Goal: Task Accomplishment & Management: Use online tool/utility

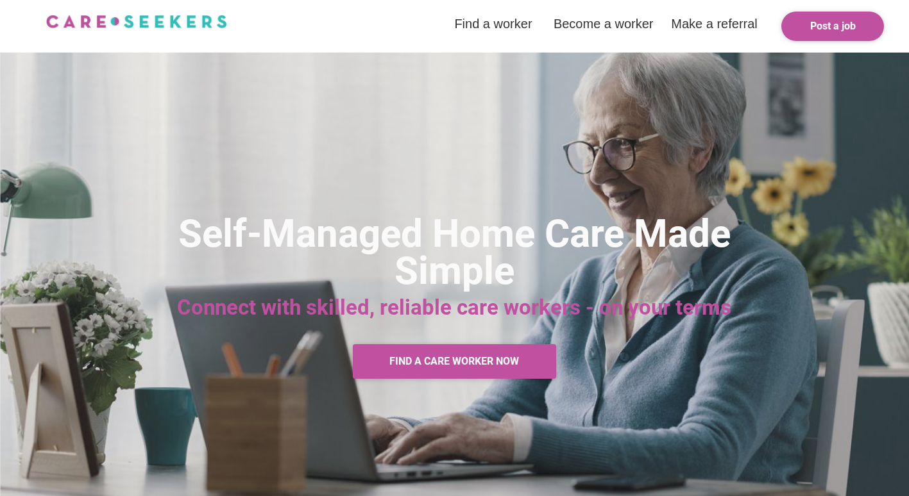
scroll to position [1, 0]
click at [454, 365] on div "FIND A CARE WORKER NOW" at bounding box center [454, 361] width 130 height 10
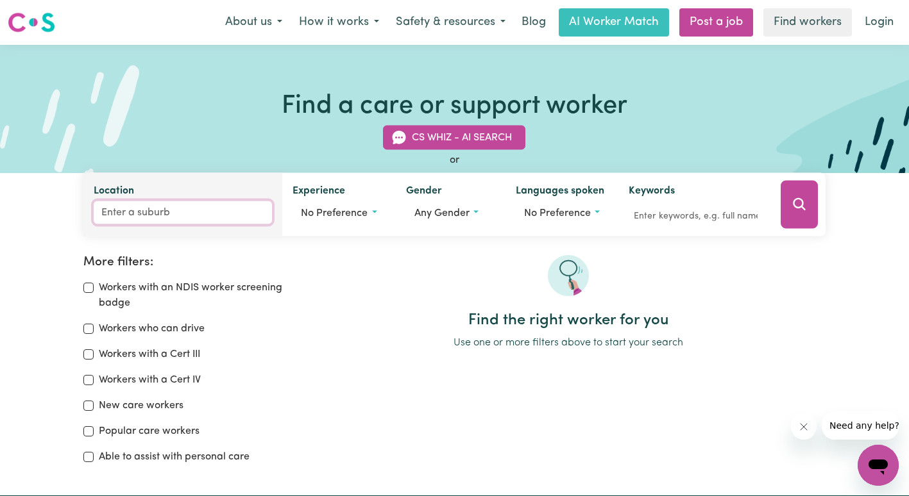
click at [134, 221] on input "Location" at bounding box center [183, 212] width 178 height 23
type input "lismore"
type input "[GEOGRAPHIC_DATA], [GEOGRAPHIC_DATA], 2480"
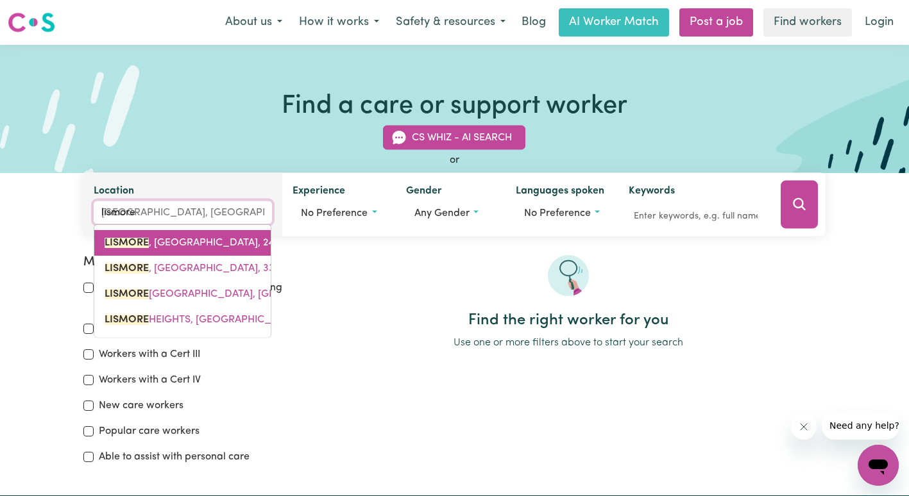
click at [165, 241] on span "[GEOGRAPHIC_DATA] , [GEOGRAPHIC_DATA], 2480" at bounding box center [195, 243] width 181 height 10
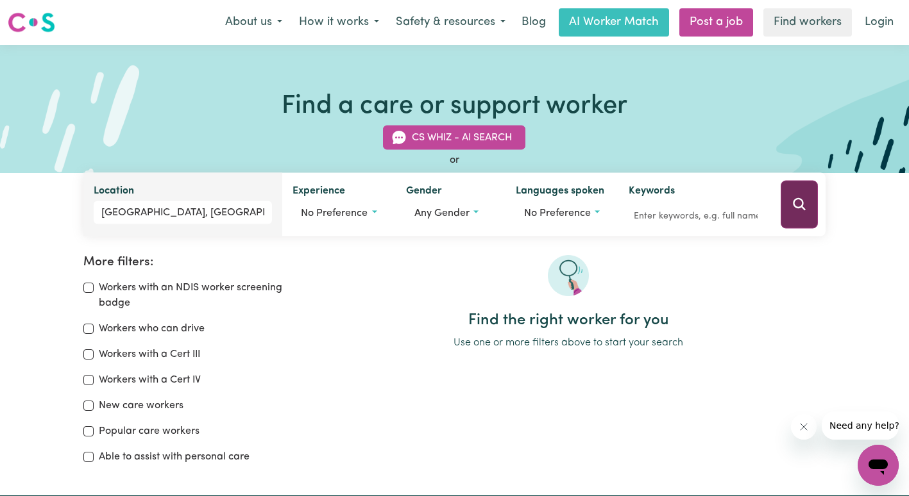
click at [793, 208] on icon "Search" at bounding box center [798, 204] width 15 height 15
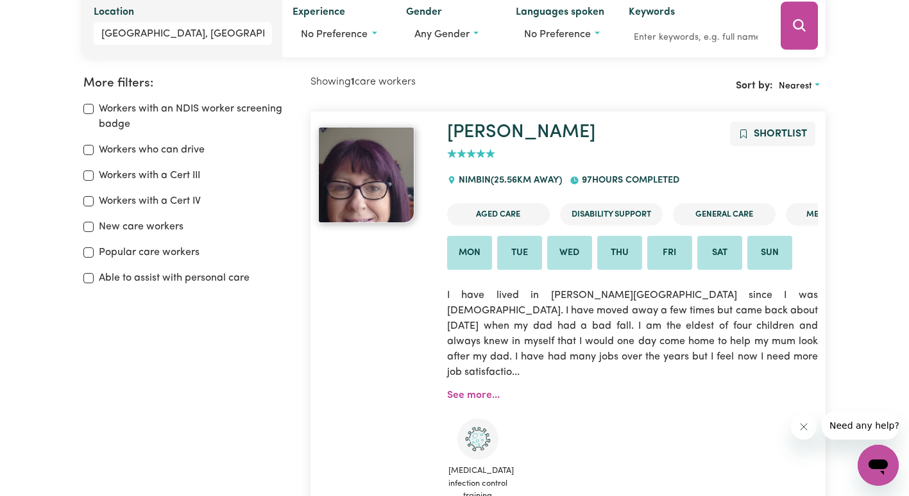
scroll to position [180, 0]
click at [468, 390] on link "See more..." at bounding box center [473, 395] width 53 height 10
